Goal: Information Seeking & Learning: Learn about a topic

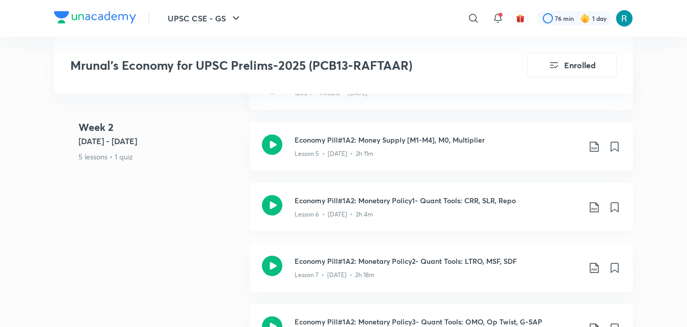
click at [271, 209] on icon at bounding box center [272, 205] width 20 height 20
